Goal: Information Seeking & Learning: Learn about a topic

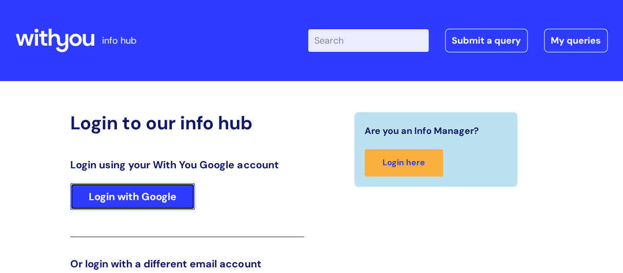
click at [147, 202] on link "Login with Google" at bounding box center [132, 196] width 125 height 27
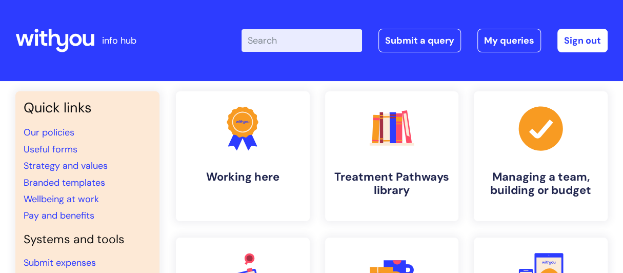
click at [295, 55] on div "Enter your search term here... Search Submit a query My queries Welcome Grace C…" at bounding box center [384, 40] width 445 height 60
click at [293, 43] on input "Enter your search term here..." at bounding box center [301, 40] width 120 height 23
type input "benef"
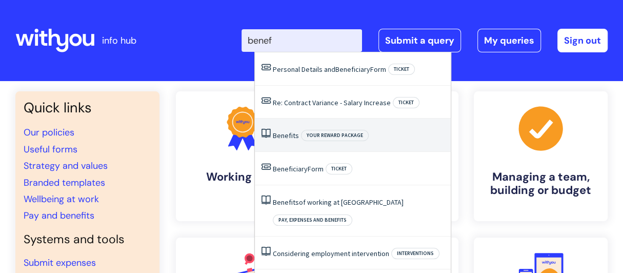
click at [305, 143] on li "Benefits Your reward package" at bounding box center [353, 134] width 196 height 33
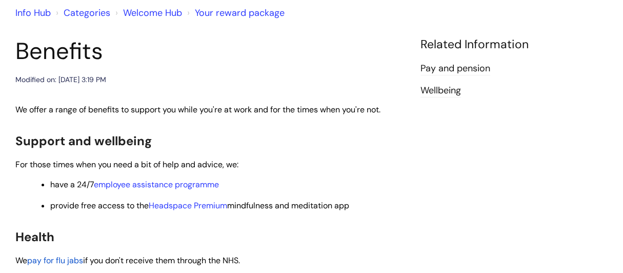
scroll to position [103, 0]
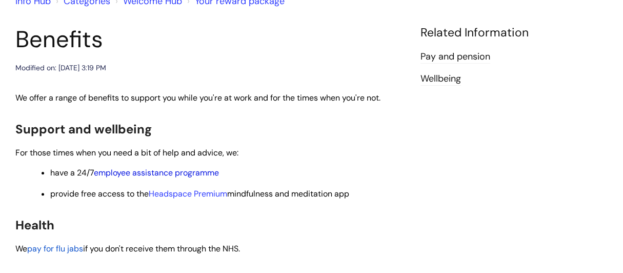
click at [207, 177] on link "employee assistance programme" at bounding box center [156, 172] width 125 height 11
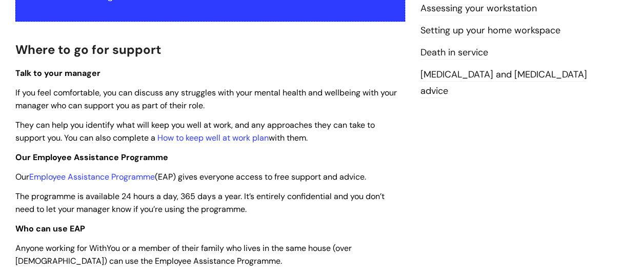
scroll to position [308, 0]
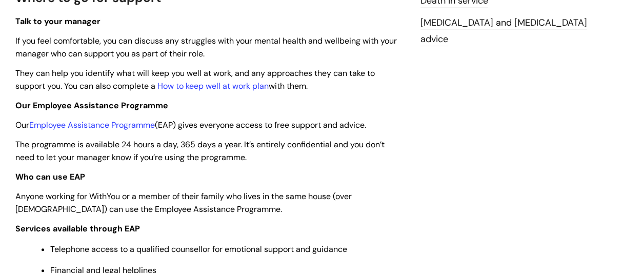
drag, startPoint x: 229, startPoint y: 177, endPoint x: 218, endPoint y: 199, distance: 24.5
click at [218, 199] on span "Anyone working for WithYou or a member of their family who lives in the same ho…" at bounding box center [183, 203] width 336 height 24
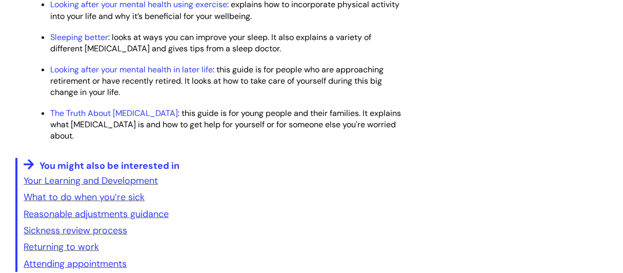
scroll to position [1691, 0]
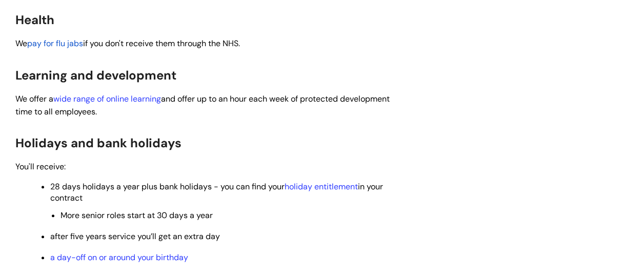
scroll to position [359, 0]
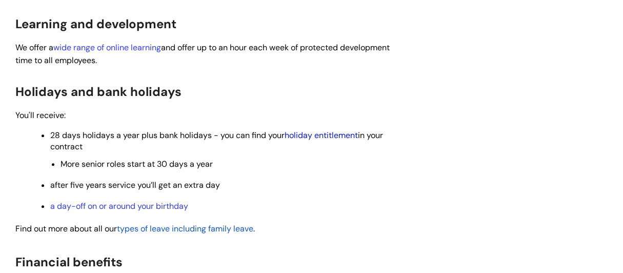
click at [309, 140] on link "holiday entitlement" at bounding box center [320, 135] width 73 height 11
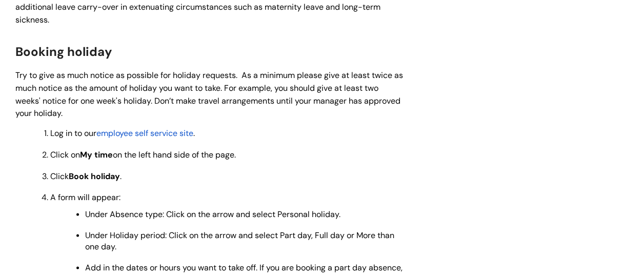
scroll to position [974, 0]
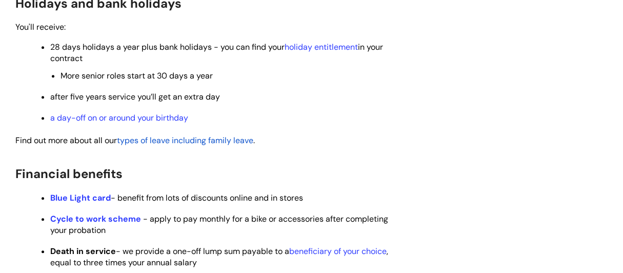
scroll to position [461, 0]
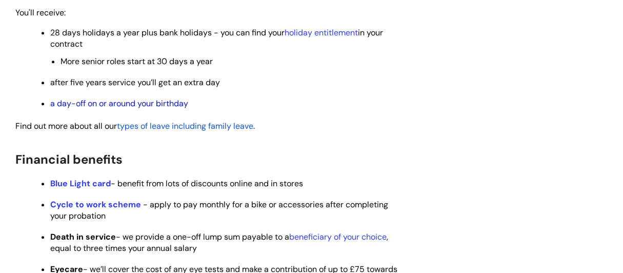
click at [119, 104] on link "a day-off on or around your birthday" at bounding box center [119, 103] width 138 height 11
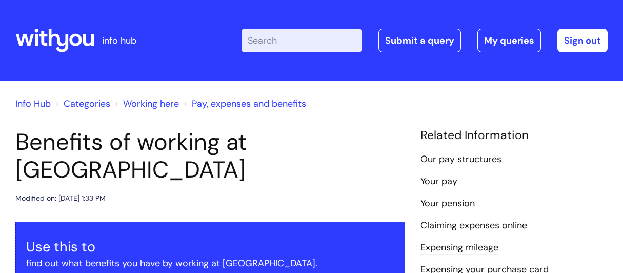
scroll to position [357, 0]
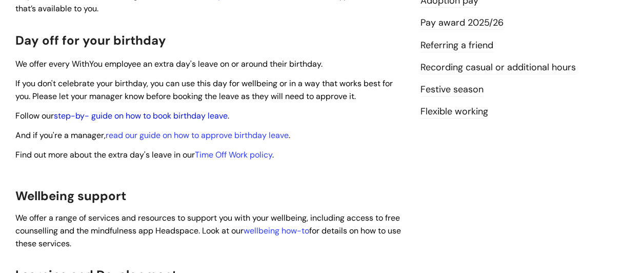
click at [168, 110] on link "step-by- guide on how to book birthday leave" at bounding box center [141, 115] width 174 height 11
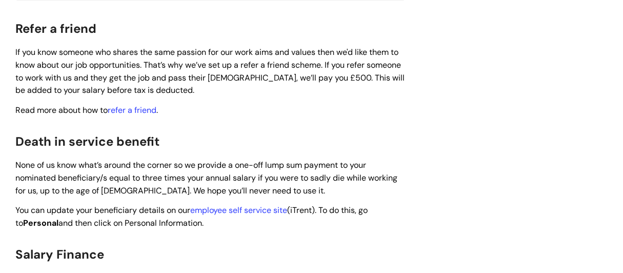
scroll to position [1382, 0]
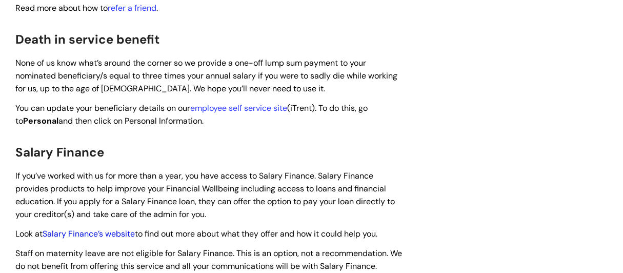
click at [101, 228] on link "Salary Finance’s website" at bounding box center [89, 233] width 92 height 11
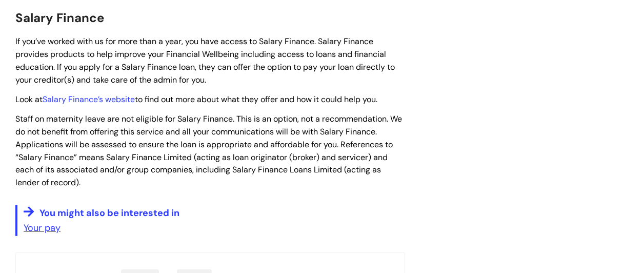
scroll to position [1536, 0]
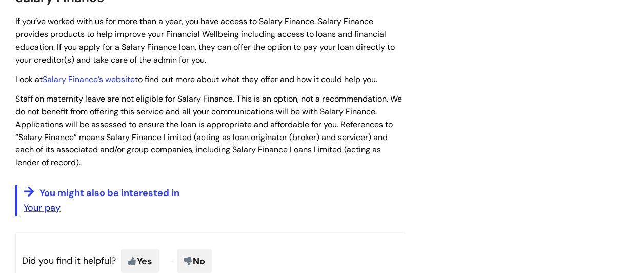
click at [56, 201] on link "Your pay" at bounding box center [42, 207] width 37 height 12
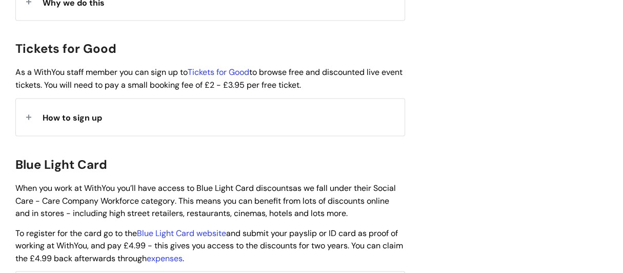
scroll to position [819, 0]
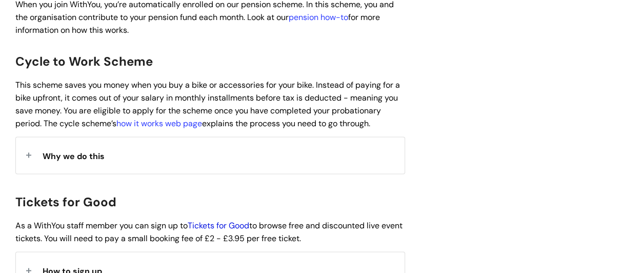
click at [217, 220] on link "Tickets for Good" at bounding box center [219, 225] width 62 height 11
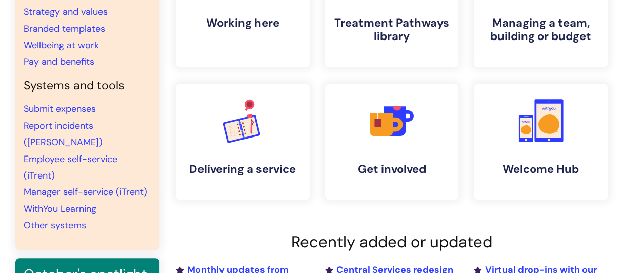
scroll to position [51, 0]
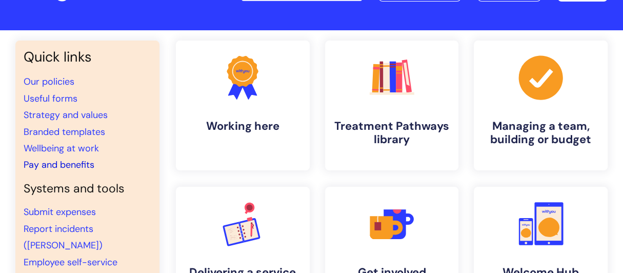
click at [82, 160] on link "Pay and benefits" at bounding box center [59, 164] width 71 height 12
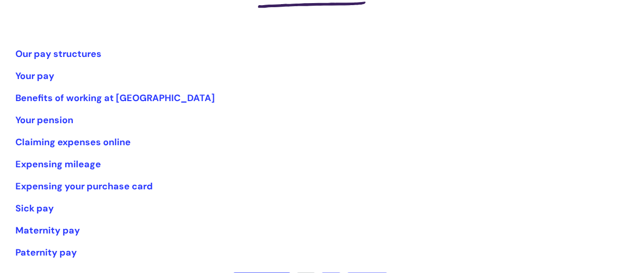
scroll to position [205, 0]
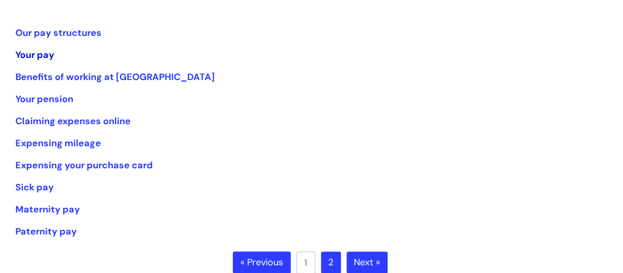
click at [46, 56] on link "Your pay" at bounding box center [34, 55] width 39 height 12
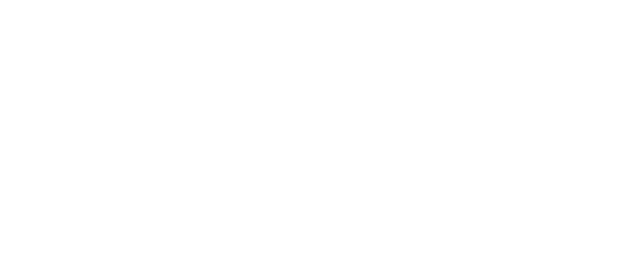
scroll to position [205, 0]
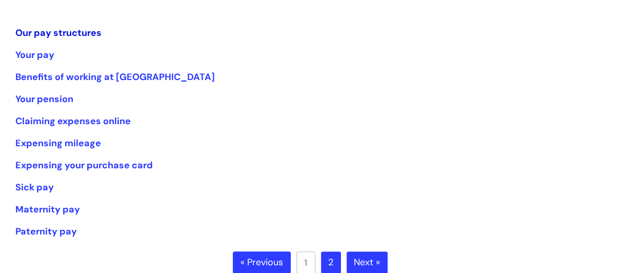
click at [46, 35] on link "Our pay structures" at bounding box center [58, 33] width 86 height 12
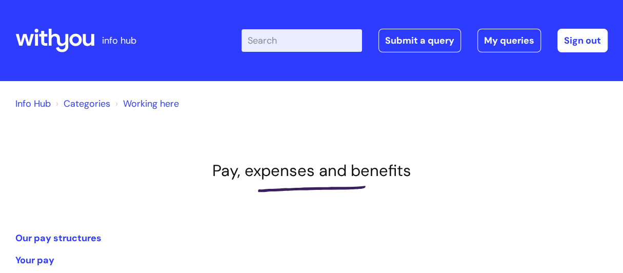
click at [69, 103] on link "Categories" at bounding box center [87, 103] width 47 height 12
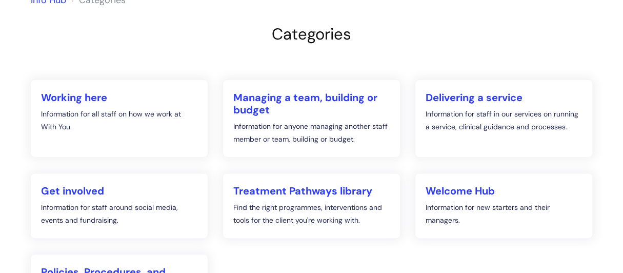
scroll to position [205, 0]
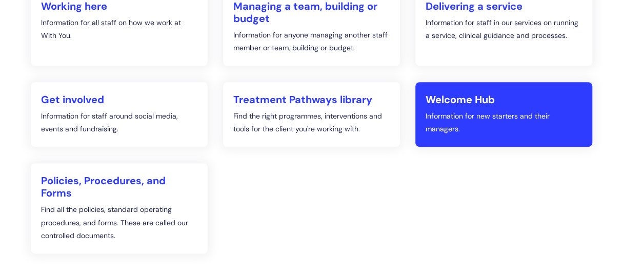
click at [483, 103] on h2 "Welcome Hub" at bounding box center [503, 99] width 156 height 12
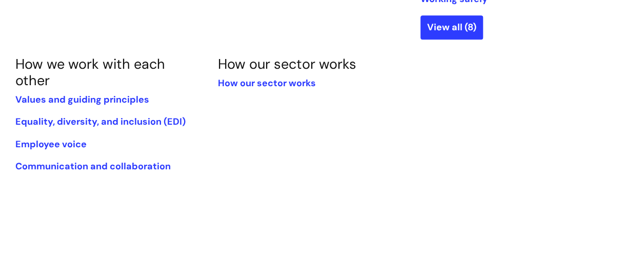
scroll to position [513, 0]
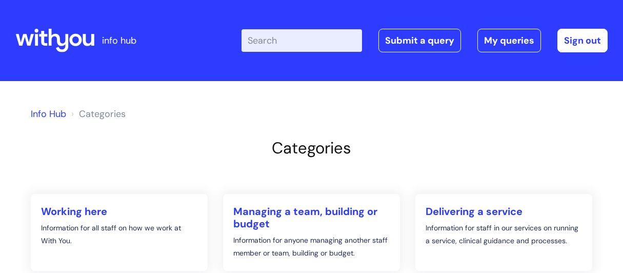
scroll to position [206, 0]
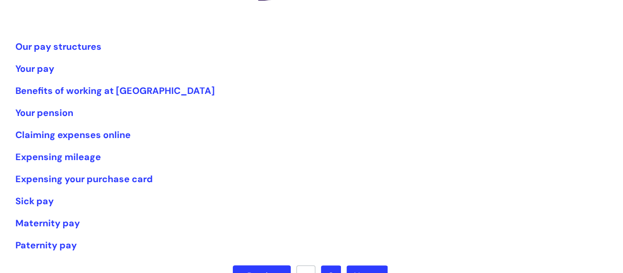
scroll to position [205, 0]
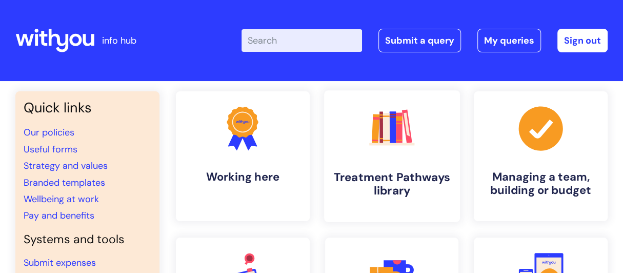
click at [410, 146] on icon ".cls-1{fill:#f89b22;}.cls-1,.cls-2,.cls-3,.cls-4,.cls-5,.cls-6,.cls-7{stroke-wi…" at bounding box center [391, 128] width 51 height 51
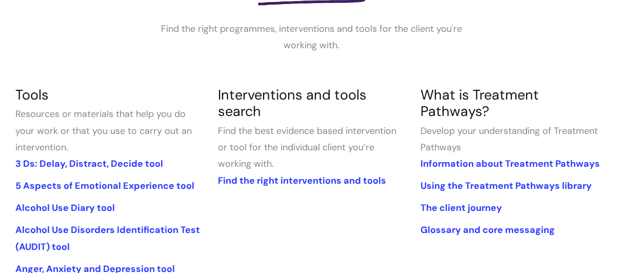
scroll to position [205, 0]
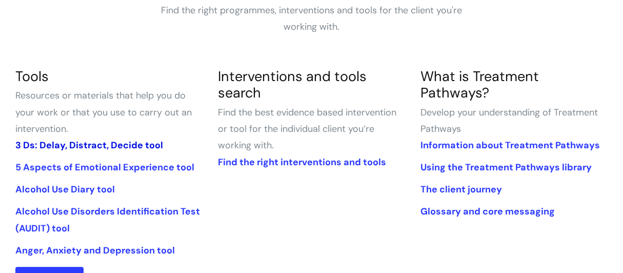
click at [86, 145] on link "3 Ds: Delay, Distract, Decide tool" at bounding box center [89, 145] width 148 height 12
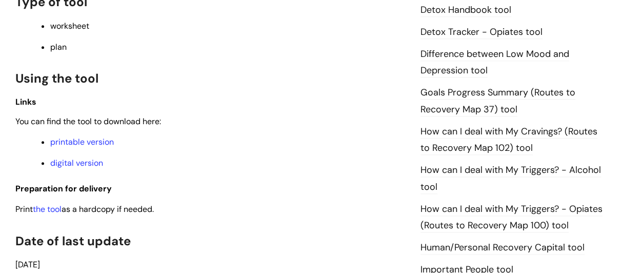
scroll to position [769, 0]
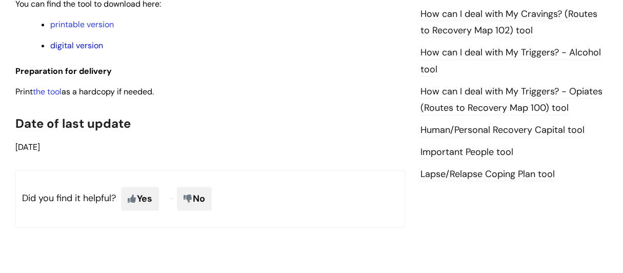
click at [66, 51] on link "digital version" at bounding box center [76, 45] width 53 height 11
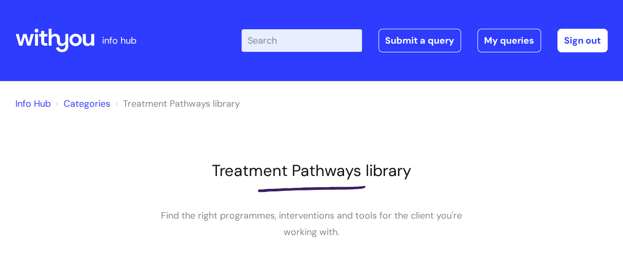
click at [323, 46] on input "Enter your search term here..." at bounding box center [301, 40] width 120 height 23
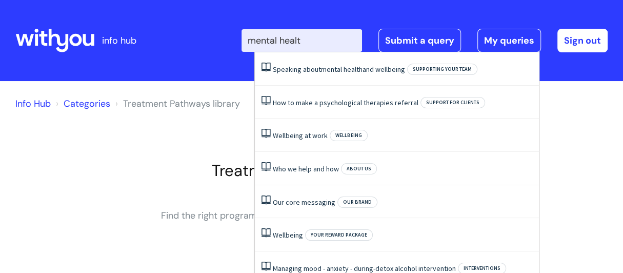
type input "mental health"
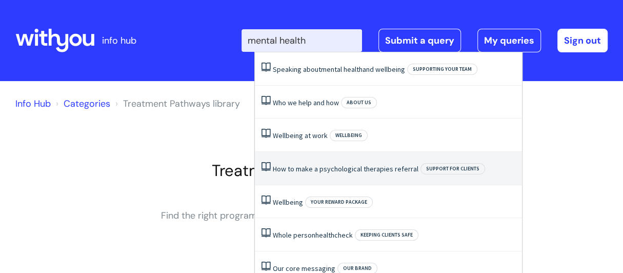
click at [406, 173] on li "How to make a psychological therapies referral Support for clients" at bounding box center [388, 168] width 267 height 33
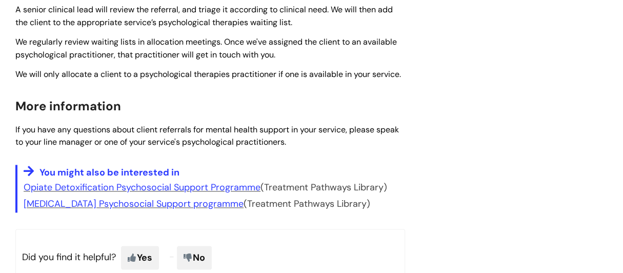
scroll to position [871, 0]
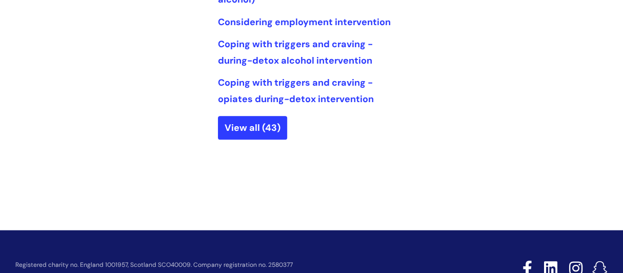
scroll to position [718, 0]
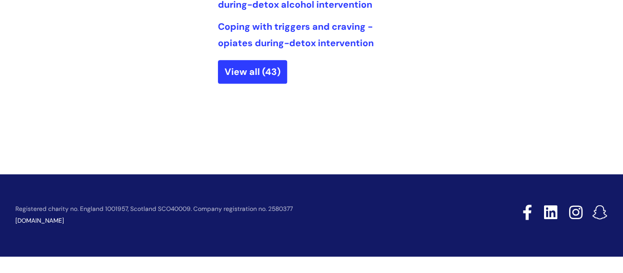
click at [271, 84] on link "View all (43)" at bounding box center [252, 72] width 69 height 24
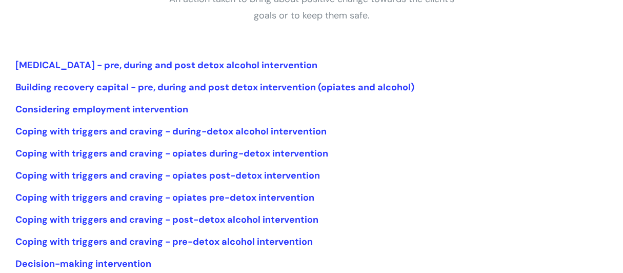
scroll to position [370, 0]
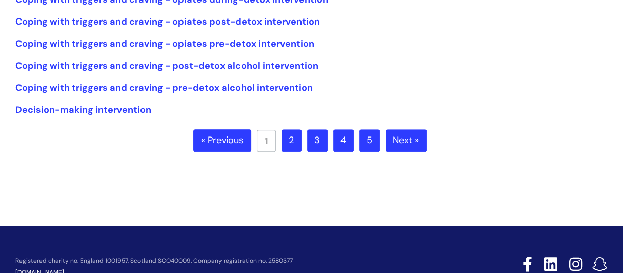
click at [370, 162] on ul "« Previous 1 2 3 4 5 Next »" at bounding box center [311, 147] width 236 height 36
click at [367, 148] on link "5" at bounding box center [369, 140] width 21 height 23
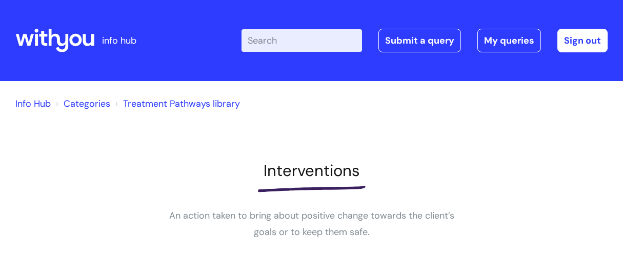
scroll to position [370, 0]
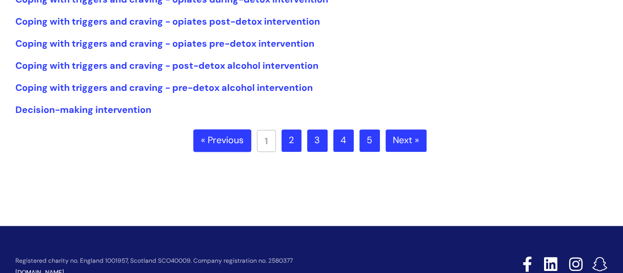
click at [80, 113] on link "Decision-making intervention" at bounding box center [83, 110] width 136 height 12
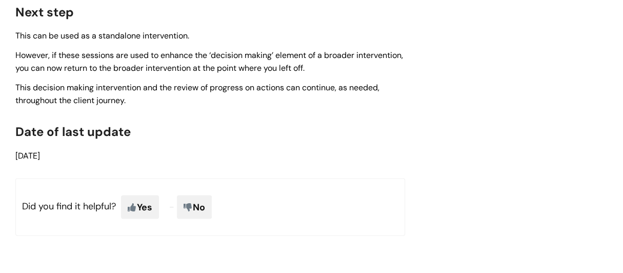
scroll to position [3037, 0]
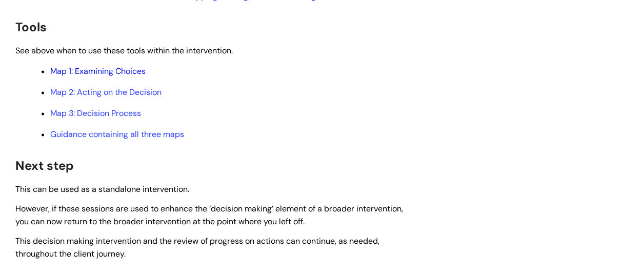
click at [120, 76] on link "Map 1: Examining Choices" at bounding box center [97, 71] width 95 height 11
click at [121, 124] on ul "Map 1: Examining Choices Map 2: Acting on the Decision Map 3: Decision Process …" at bounding box center [215, 102] width 379 height 76
click at [121, 118] on link "Map 3: Decision Process" at bounding box center [95, 113] width 91 height 11
